Goal: Transaction & Acquisition: Purchase product/service

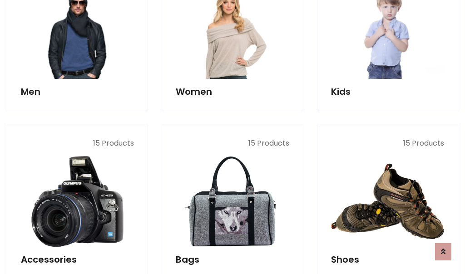
scroll to position [303, 0]
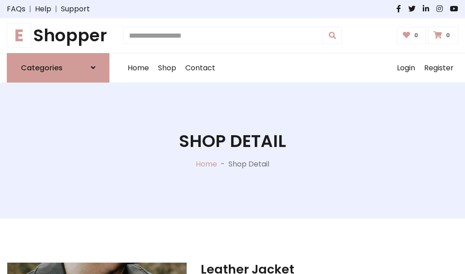
click at [58, 35] on h1 "E Shopper" at bounding box center [58, 35] width 103 height 20
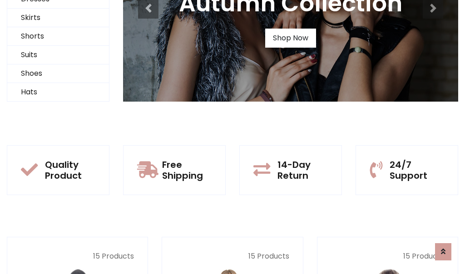
scroll to position [88, 0]
